Goal: Find specific page/section: Find specific page/section

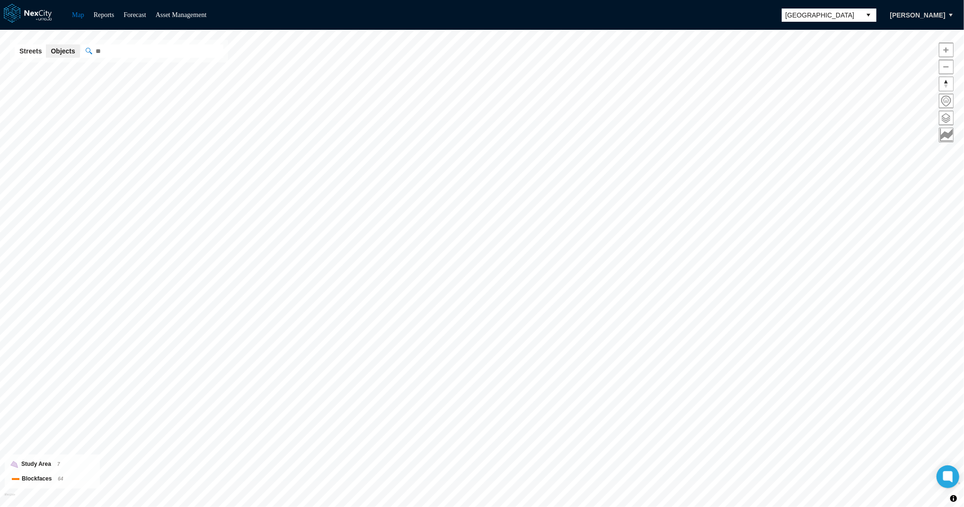
click at [126, 58] on div "Streets Objects Powered by Mapbox" at bounding box center [119, 51] width 218 height 23
click at [130, 54] on input "" at bounding box center [199, 50] width 237 height 13
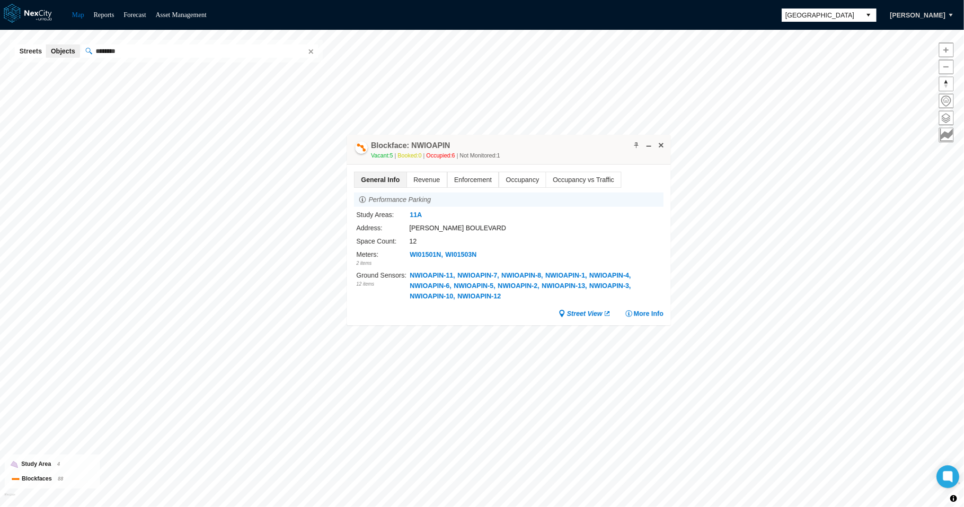
drag, startPoint x: 142, startPoint y: 47, endPoint x: 0, endPoint y: 27, distance: 144.0
click at [0, 27] on html "Map Reports Forecast Asset Management [GEOGRAPHIC_DATA] [PERSON_NAME][GEOGRAPHI…" at bounding box center [482, 253] width 964 height 507
paste input ""
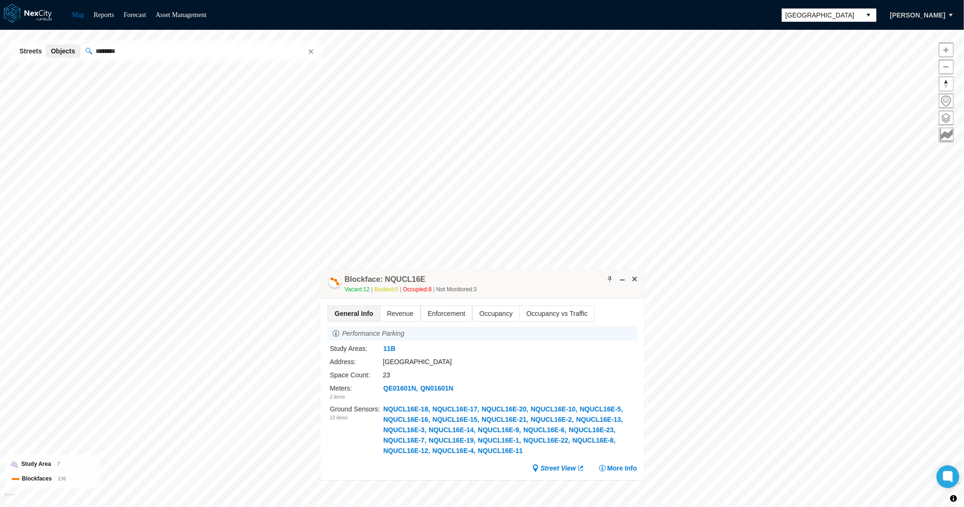
click at [2, 40] on div "Arlington KPI overview Reports 0 On-Street parking zones | 0 Off-Street parking…" at bounding box center [482, 269] width 964 height 478
paste input ""
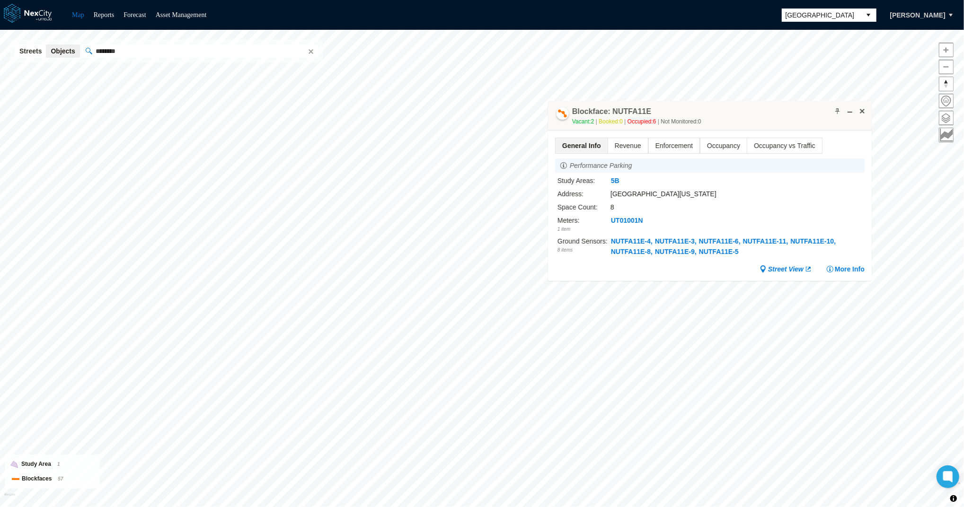
drag, startPoint x: 546, startPoint y: 281, endPoint x: 770, endPoint y: 116, distance: 277.9
click at [770, 116] on div "Blockface: NUTFA11E Vacant: 2 Booked: 0 Occupied: 6 Not Monitored: 0" at bounding box center [710, 116] width 324 height 30
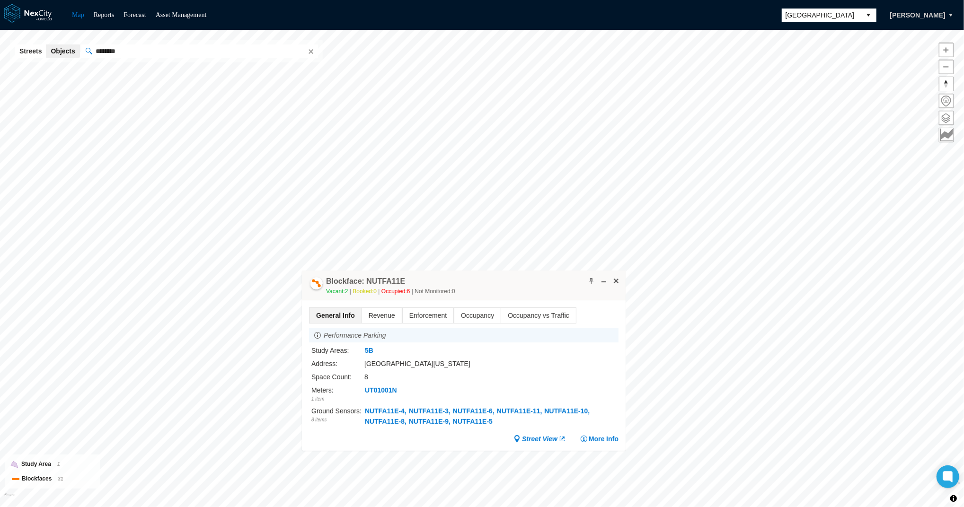
drag, startPoint x: 144, startPoint y: 52, endPoint x: -3, endPoint y: 39, distance: 147.3
click at [0, 39] on html "Map Reports Forecast Asset Management [GEOGRAPHIC_DATA] [PERSON_NAME][GEOGRAPHI…" at bounding box center [482, 253] width 964 height 507
paste input ""
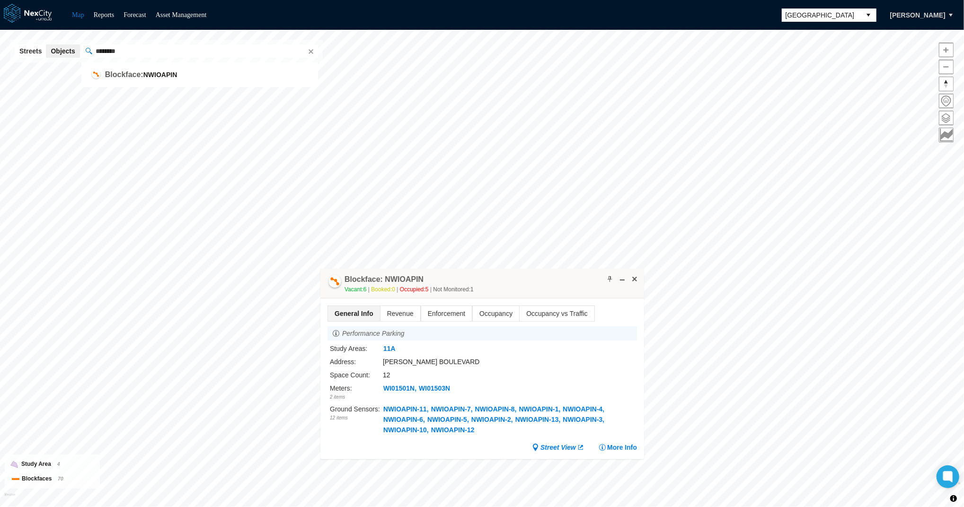
drag, startPoint x: 141, startPoint y: 51, endPoint x: 51, endPoint y: 47, distance: 90.0
click at [51, 47] on div "Streets Objects No search results. ******** Powered by Mapbox Blockface: NWIOAP…" at bounding box center [166, 51] width 313 height 23
paste input ""
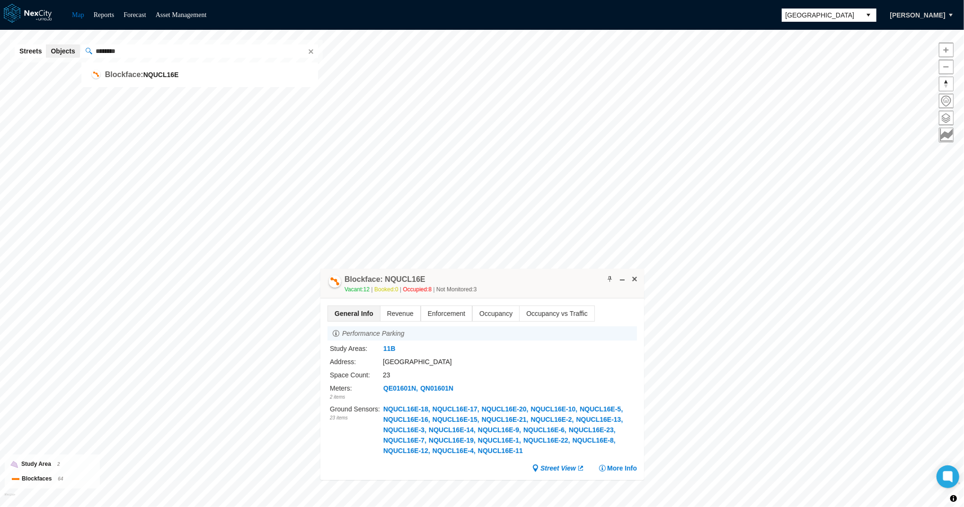
click at [7, 51] on div "Arlington KPI overview Reports 0 On-Street parking zones | 0 Off-Street parking…" at bounding box center [482, 269] width 964 height 478
paste input ""
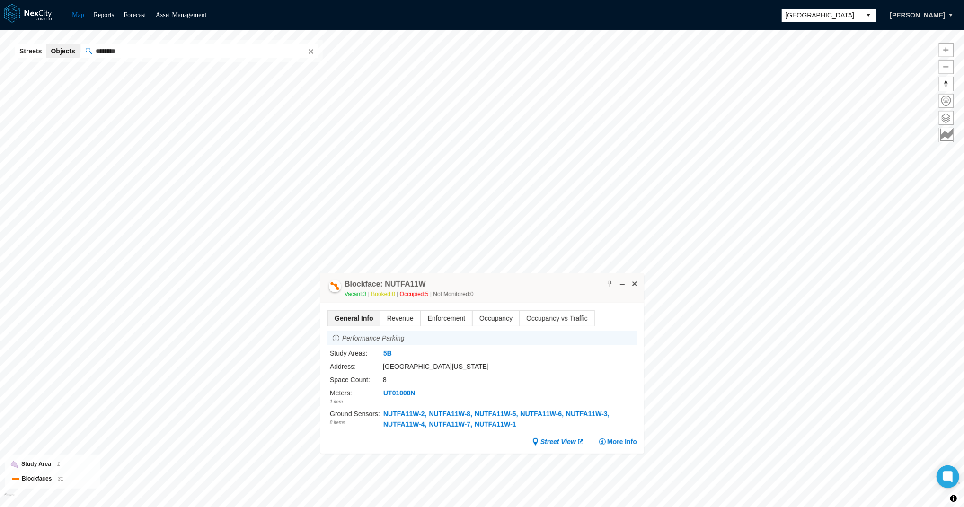
drag, startPoint x: 145, startPoint y: 50, endPoint x: -3, endPoint y: 41, distance: 148.4
click at [0, 41] on html "Map Reports Forecast Asset Management [GEOGRAPHIC_DATA] [PERSON_NAME][GEOGRAPHI…" at bounding box center [482, 253] width 964 height 507
paste input ""
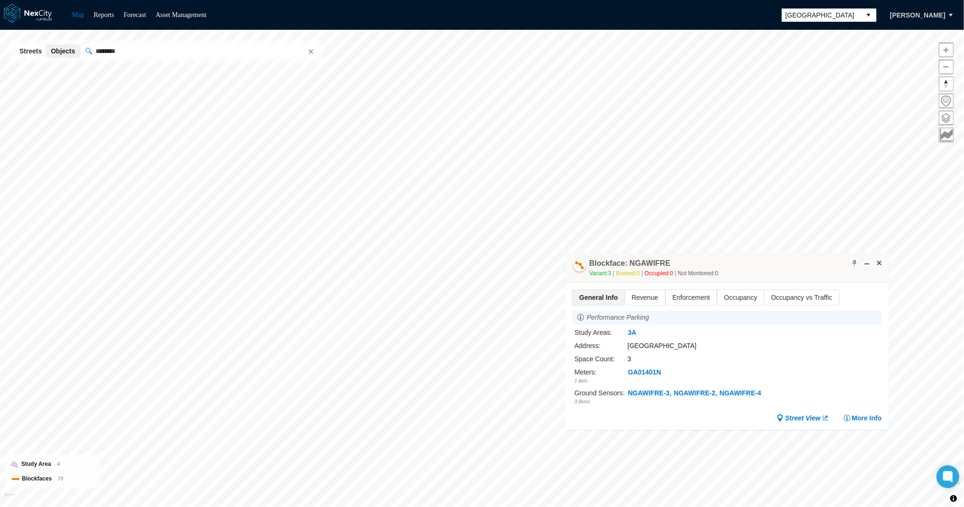
drag, startPoint x: 489, startPoint y: 281, endPoint x: 734, endPoint y: 260, distance: 245.5
click at [734, 260] on div "Blockface: NGAWIFRE Vacant: 3 Booked: 0 Occupied: 0 Not Monitored: 0" at bounding box center [727, 268] width 324 height 30
drag, startPoint x: -3, startPoint y: 17, endPoint x: -3, endPoint y: 8, distance: 8.5
click at [0, 8] on html "Map Reports Forecast Asset Management [GEOGRAPHIC_DATA] [PERSON_NAME][GEOGRAPHI…" at bounding box center [482, 253] width 964 height 507
paste input ""
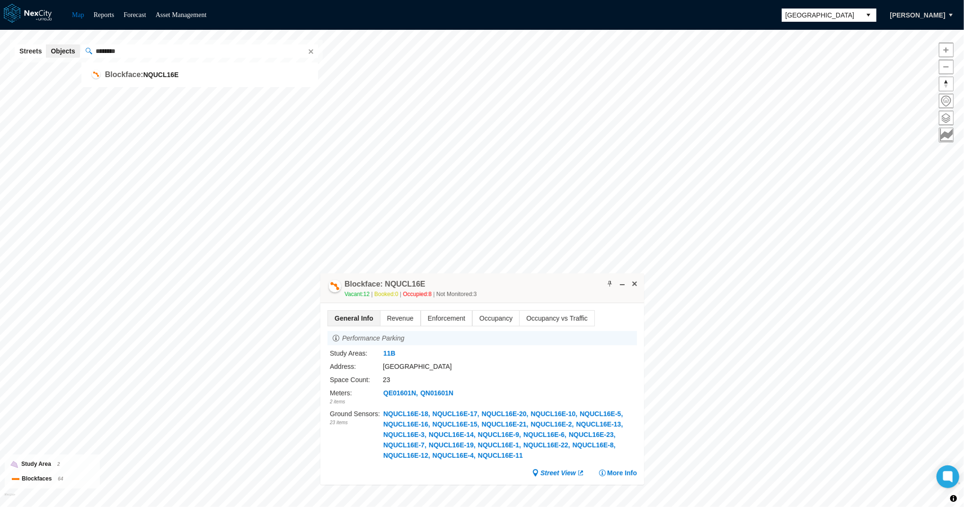
drag, startPoint x: 153, startPoint y: 54, endPoint x: -3, endPoint y: 35, distance: 156.9
click at [0, 35] on html "Map Reports Forecast Asset Management [GEOGRAPHIC_DATA] [PERSON_NAME][GEOGRAPHI…" at bounding box center [482, 253] width 964 height 507
paste input ""
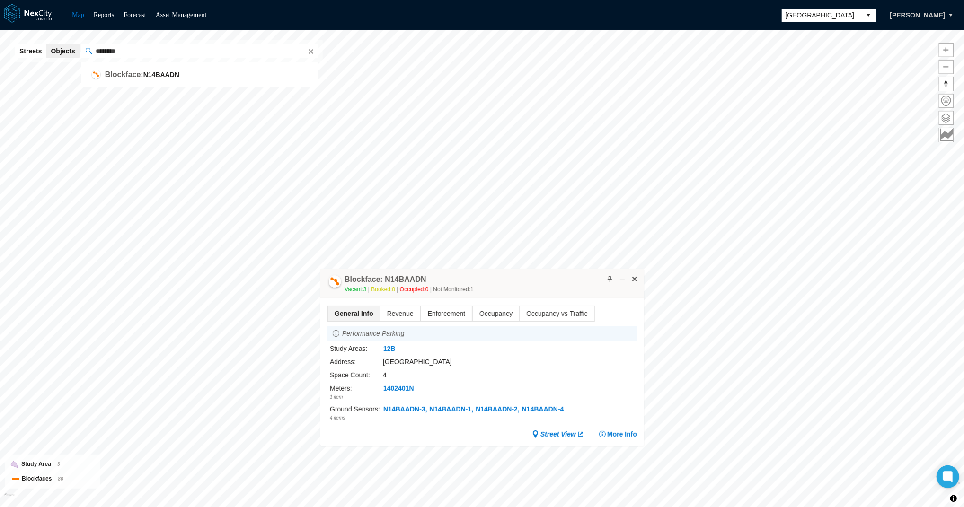
drag, startPoint x: 137, startPoint y: 47, endPoint x: 19, endPoint y: 55, distance: 117.7
click at [0, 47] on html "Map Reports Forecast Asset Management [GEOGRAPHIC_DATA] [PERSON_NAME][GEOGRAPHI…" at bounding box center [482, 253] width 964 height 507
paste input ""
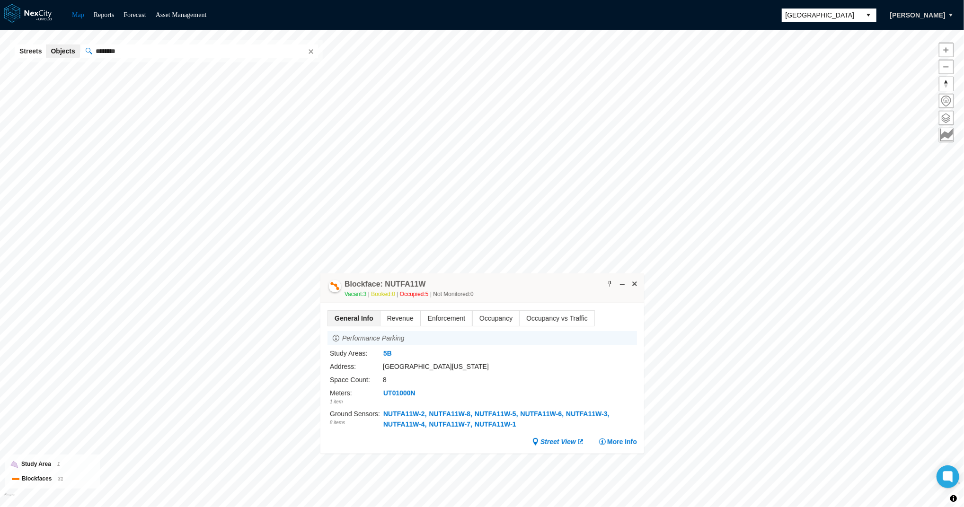
drag, startPoint x: 145, startPoint y: 52, endPoint x: -3, endPoint y: 39, distance: 148.7
click at [0, 39] on html "Map Reports Forecast Asset Management [GEOGRAPHIC_DATA] [PERSON_NAME][GEOGRAPHI…" at bounding box center [482, 253] width 964 height 507
drag, startPoint x: 148, startPoint y: 48, endPoint x: -3, endPoint y: 48, distance: 150.5
click at [0, 48] on html "Map Reports Forecast Asset Management [GEOGRAPHIC_DATA] [PERSON_NAME][GEOGRAPHI…" at bounding box center [482, 253] width 964 height 507
paste input ""
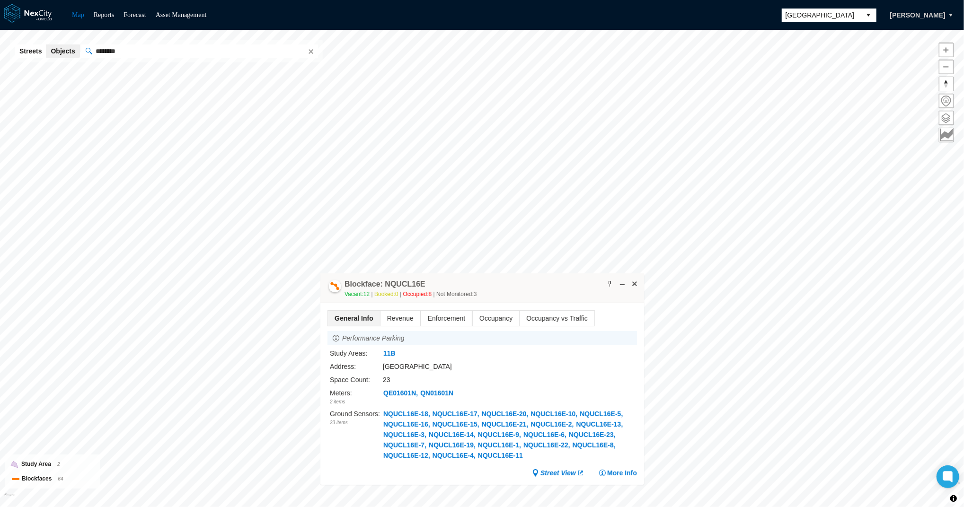
drag, startPoint x: 131, startPoint y: 50, endPoint x: 17, endPoint y: 44, distance: 114.2
click at [17, 44] on div "Streets Objects ******** Powered by Mapbox" at bounding box center [166, 51] width 313 height 23
click at [0, 35] on html "Map Reports Forecast Asset Management [GEOGRAPHIC_DATA] [PERSON_NAME][GEOGRAPHI…" at bounding box center [482, 253] width 964 height 507
type input "**"
click at [637, 281] on span at bounding box center [635, 284] width 8 height 8
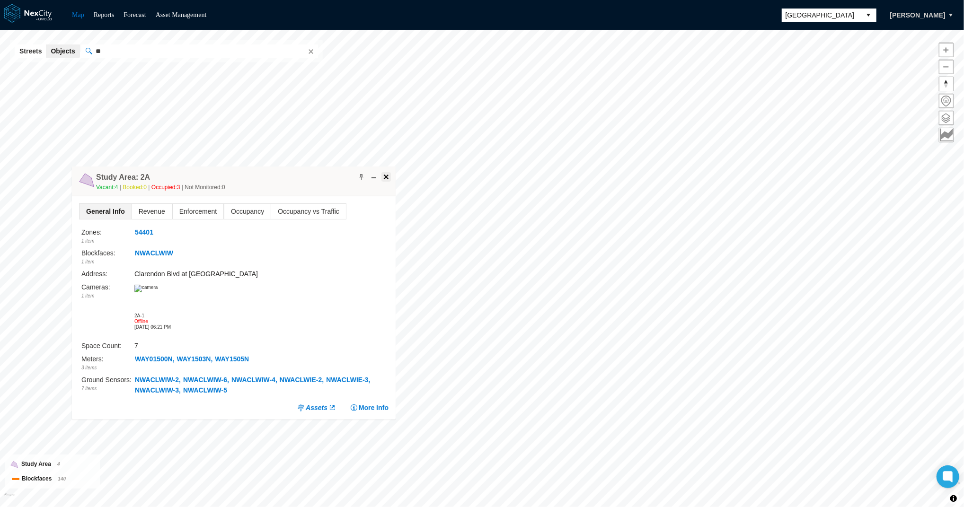
click at [386, 178] on span at bounding box center [386, 177] width 8 height 8
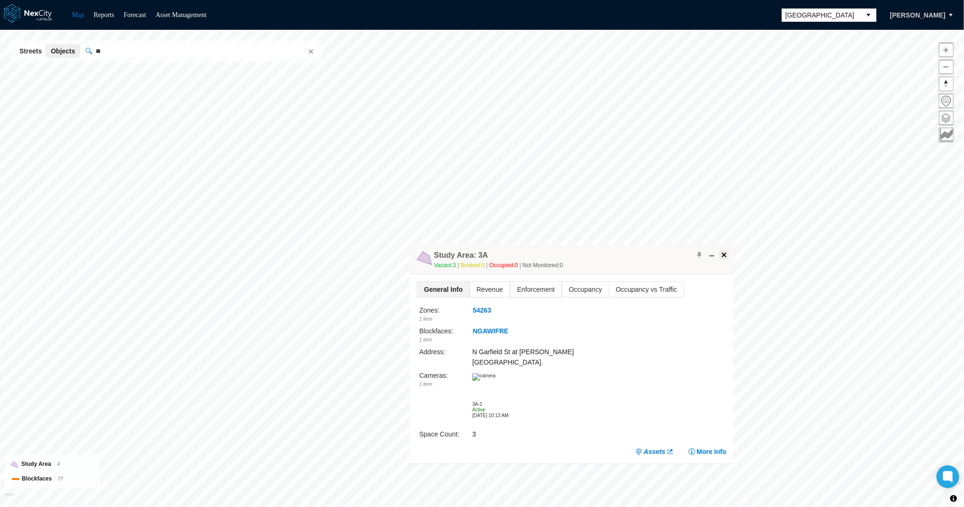
click at [724, 257] on span at bounding box center [724, 255] width 8 height 8
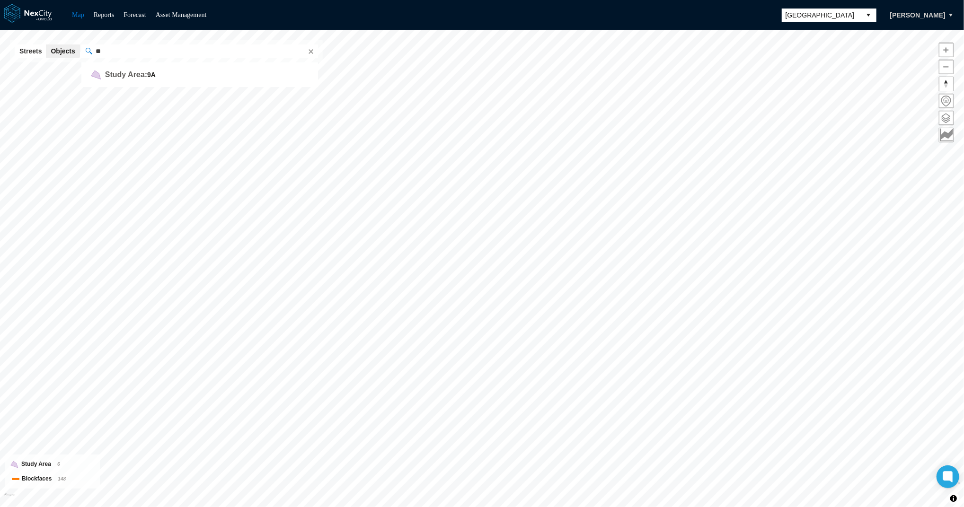
click at [173, 56] on input "**" at bounding box center [199, 50] width 237 height 13
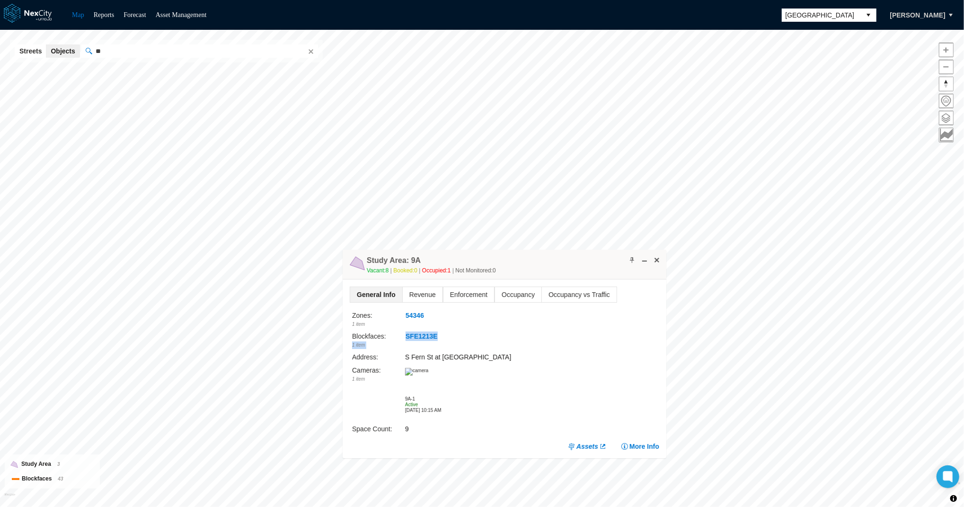
drag, startPoint x: 439, startPoint y: 334, endPoint x: 404, endPoint y: 335, distance: 35.5
click at [404, 335] on div "Blockfaces : 1 item SFE1213E" at bounding box center [505, 340] width 307 height 18
click at [456, 318] on div "54346" at bounding box center [532, 315] width 254 height 10
click at [421, 333] on button "SFE1213E" at bounding box center [421, 337] width 33 height 10
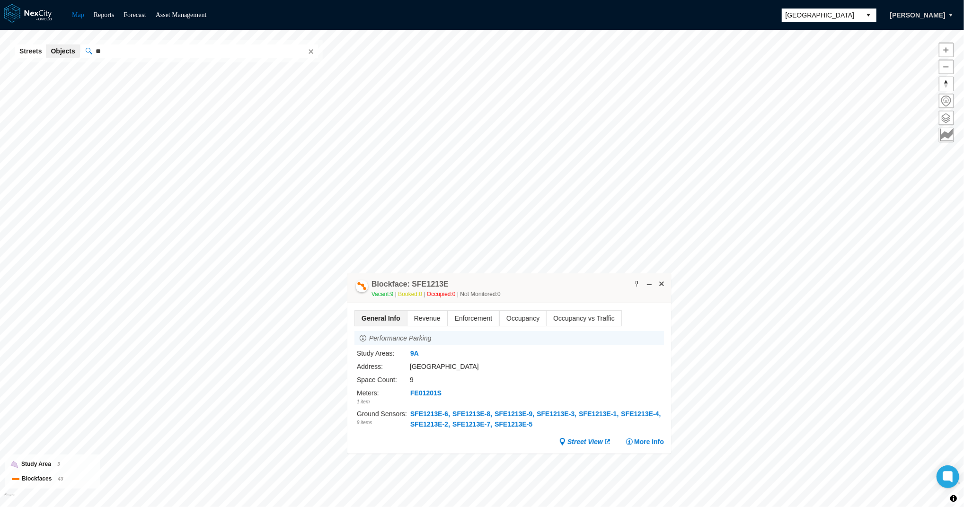
drag, startPoint x: 379, startPoint y: 282, endPoint x: 402, endPoint y: 283, distance: 23.7
click at [402, 283] on h4 "Blockface: SFE1213E" at bounding box center [410, 284] width 77 height 10
click at [426, 414] on button "SFE1213E-6 ," at bounding box center [427, 416] width 41 height 10
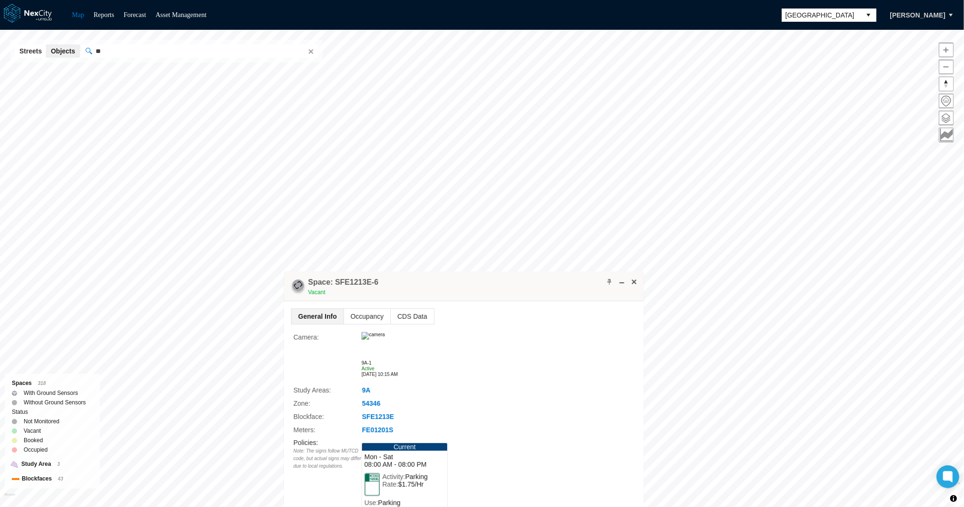
drag, startPoint x: 393, startPoint y: 277, endPoint x: 378, endPoint y: 279, distance: 15.3
click at [378, 279] on div "Space: SFE1213E-6 Vacant" at bounding box center [464, 287] width 360 height 30
